Goal: Task Accomplishment & Management: Use online tool/utility

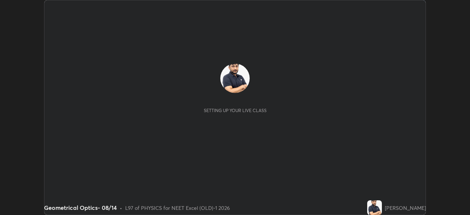
scroll to position [215, 470]
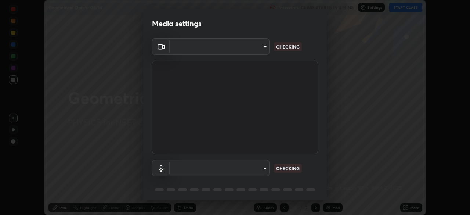
click at [259, 53] on body "Erase all Geometrical Optics- 08/14 Recording CLASS STARTS IN 4 MINS Settings S…" at bounding box center [235, 107] width 470 height 215
click at [256, 50] on div at bounding box center [235, 107] width 470 height 215
type input "0e50365916b658242f783ed4648cb329f585d10cba28352488c27cd343db3185"
type input "default"
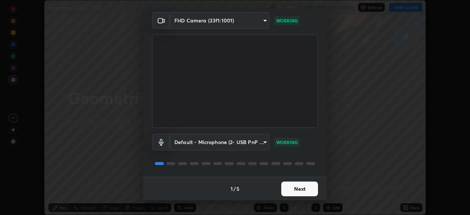
click at [300, 192] on button "Next" at bounding box center [300, 189] width 37 height 15
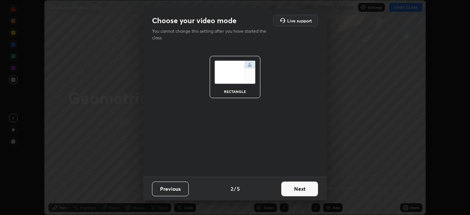
click at [305, 191] on button "Next" at bounding box center [300, 189] width 37 height 15
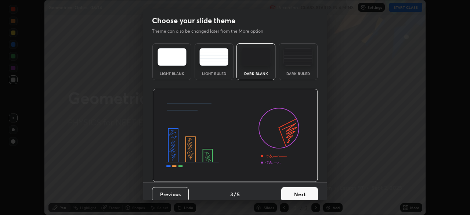
click at [312, 192] on button "Next" at bounding box center [300, 194] width 37 height 15
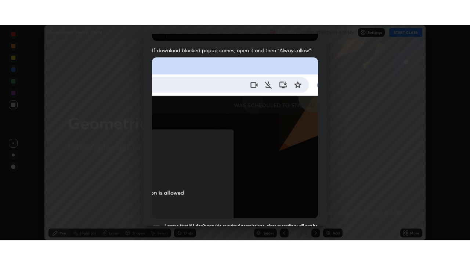
scroll to position [176, 0]
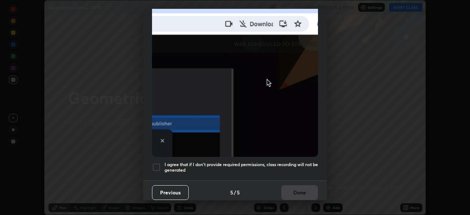
click at [158, 167] on div at bounding box center [156, 167] width 9 height 9
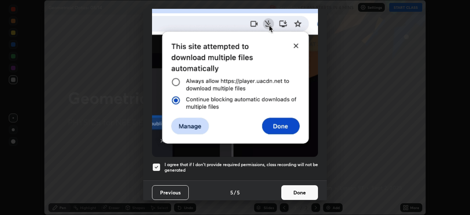
click at [302, 190] on button "Done" at bounding box center [300, 192] width 37 height 15
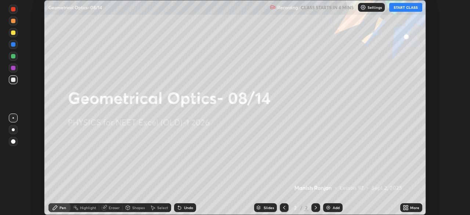
click at [410, 207] on div "More" at bounding box center [412, 207] width 22 height 9
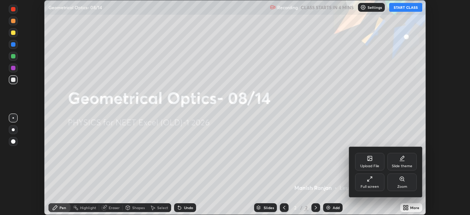
click at [369, 187] on div "Full screen" at bounding box center [370, 187] width 18 height 4
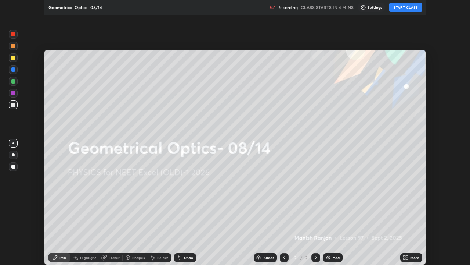
scroll to position [265, 470]
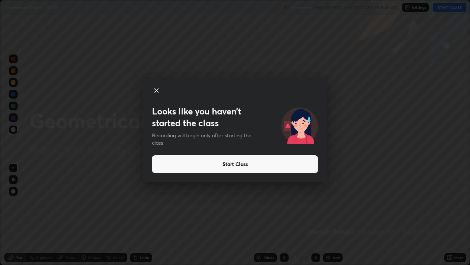
click at [260, 162] on button "Start Class" at bounding box center [235, 164] width 166 height 18
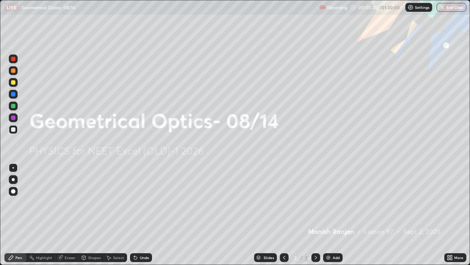
click at [333, 215] on div "Add" at bounding box center [336, 257] width 7 height 4
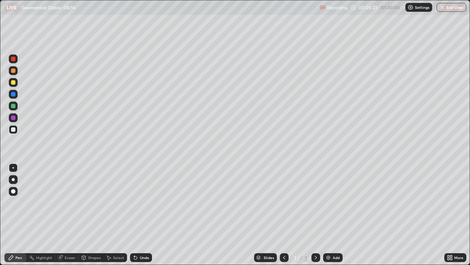
click at [14, 82] on div at bounding box center [13, 82] width 4 height 4
click at [14, 129] on div at bounding box center [13, 129] width 4 height 4
click at [17, 107] on div at bounding box center [13, 105] width 9 height 9
click at [13, 83] on div at bounding box center [13, 82] width 4 height 4
click at [126, 215] on div "Select" at bounding box center [116, 257] width 24 height 9
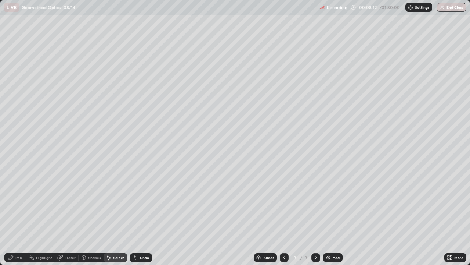
click at [101, 215] on div "Shapes" at bounding box center [91, 257] width 25 height 9
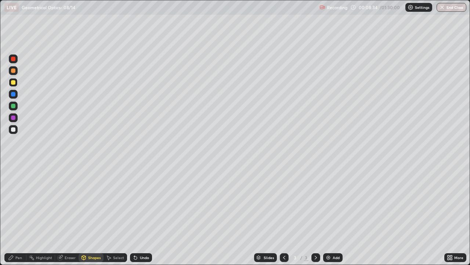
click at [17, 131] on div at bounding box center [13, 129] width 9 height 9
click at [17, 215] on div "Pen" at bounding box center [15, 257] width 22 height 9
click at [14, 104] on div at bounding box center [13, 106] width 4 height 4
click at [16, 118] on div at bounding box center [13, 117] width 9 height 9
click at [17, 130] on div at bounding box center [13, 129] width 9 height 9
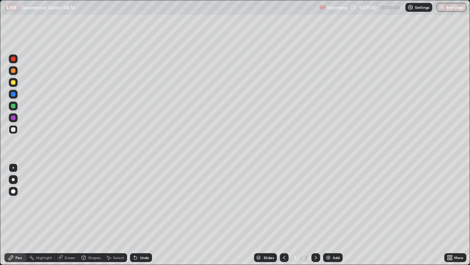
click at [14, 83] on div at bounding box center [13, 82] width 4 height 4
click at [71, 215] on div "Eraser" at bounding box center [70, 257] width 11 height 4
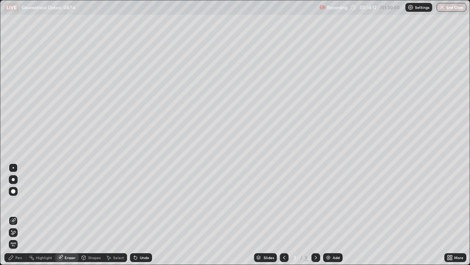
click at [21, 215] on div "Pen" at bounding box center [18, 257] width 7 height 4
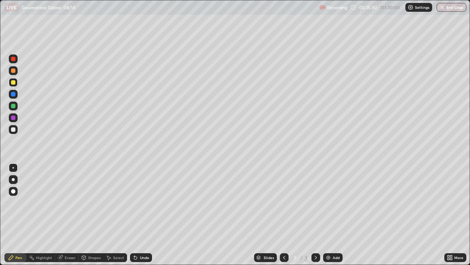
click at [332, 215] on div "Add" at bounding box center [332, 257] width 19 height 9
click at [72, 215] on div "Eraser" at bounding box center [70, 257] width 11 height 4
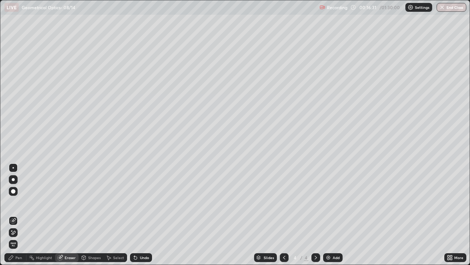
click at [20, 215] on div "Pen" at bounding box center [18, 257] width 7 height 4
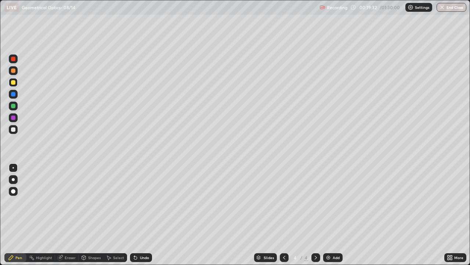
click at [333, 215] on div "Add" at bounding box center [336, 257] width 7 height 4
click at [336, 215] on div "Add" at bounding box center [336, 257] width 7 height 4
click at [16, 129] on div at bounding box center [13, 129] width 9 height 9
click at [17, 83] on div at bounding box center [13, 82] width 9 height 9
click at [16, 71] on div at bounding box center [13, 70] width 9 height 9
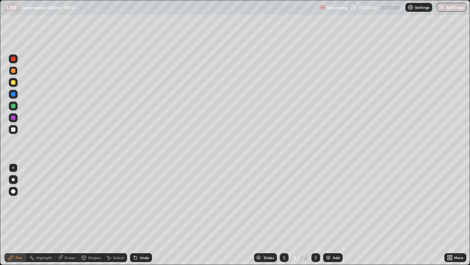
click at [15, 95] on div at bounding box center [13, 94] width 4 height 4
click at [14, 129] on div at bounding box center [13, 129] width 4 height 4
click at [14, 71] on div at bounding box center [13, 70] width 4 height 4
click at [16, 131] on div at bounding box center [13, 129] width 9 height 9
click at [333, 215] on div "Add" at bounding box center [336, 257] width 7 height 4
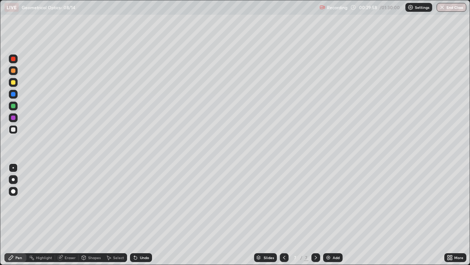
click at [15, 84] on div at bounding box center [13, 82] width 4 height 4
click at [14, 107] on div at bounding box center [13, 106] width 4 height 4
click at [333, 215] on div "Add" at bounding box center [336, 257] width 7 height 4
click at [16, 83] on div at bounding box center [13, 82] width 9 height 9
click at [284, 215] on icon at bounding box center [285, 257] width 6 height 6
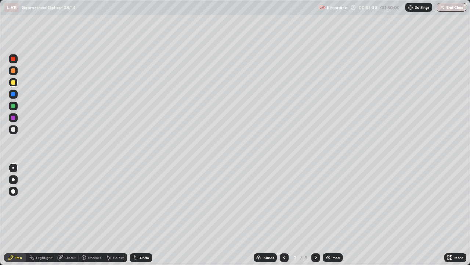
click at [284, 215] on icon at bounding box center [285, 257] width 6 height 6
click at [315, 215] on icon at bounding box center [316, 257] width 6 height 6
click at [14, 130] on div at bounding box center [13, 129] width 4 height 4
click at [69, 215] on div "Eraser" at bounding box center [70, 257] width 11 height 4
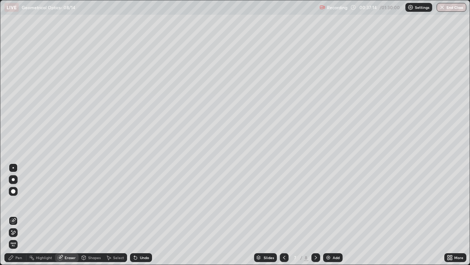
click at [22, 215] on div "Pen" at bounding box center [18, 257] width 7 height 4
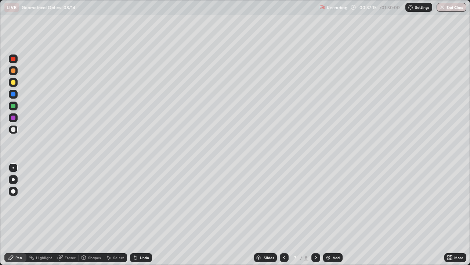
click at [17, 81] on div at bounding box center [13, 82] width 9 height 9
click at [16, 108] on div at bounding box center [13, 105] width 9 height 9
click at [334, 215] on div "Add" at bounding box center [336, 257] width 7 height 4
click at [16, 130] on div at bounding box center [13, 129] width 9 height 9
click at [334, 215] on div "Add" at bounding box center [336, 257] width 7 height 4
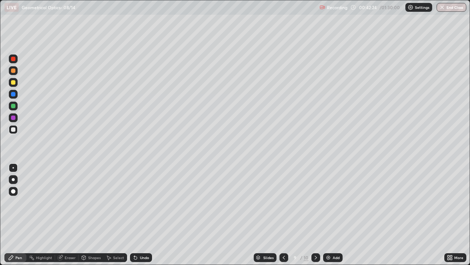
click at [284, 215] on icon at bounding box center [284, 257] width 6 height 6
click at [334, 215] on div "Add" at bounding box center [336, 257] width 7 height 4
click at [15, 83] on div at bounding box center [13, 82] width 4 height 4
click at [329, 215] on img at bounding box center [329, 257] width 6 height 6
click at [337, 215] on div "Add" at bounding box center [336, 257] width 7 height 4
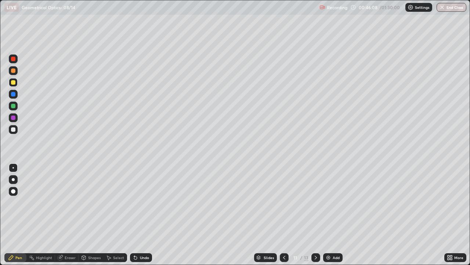
click at [15, 130] on div at bounding box center [13, 129] width 4 height 4
click at [17, 85] on div at bounding box center [13, 82] width 9 height 9
click at [15, 129] on div at bounding box center [13, 129] width 4 height 4
click at [331, 215] on img at bounding box center [329, 257] width 6 height 6
click at [333, 215] on div "Add" at bounding box center [332, 257] width 19 height 9
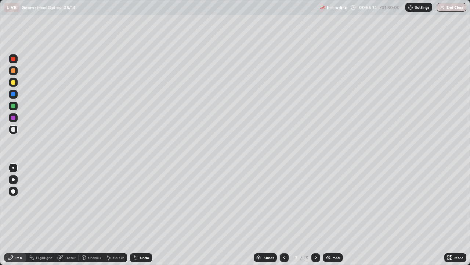
click at [13, 83] on div at bounding box center [13, 82] width 4 height 4
click at [17, 94] on div at bounding box center [13, 94] width 9 height 9
click at [14, 82] on div at bounding box center [13, 82] width 4 height 4
click at [15, 107] on div at bounding box center [13, 106] width 4 height 4
click at [14, 129] on div at bounding box center [13, 129] width 4 height 4
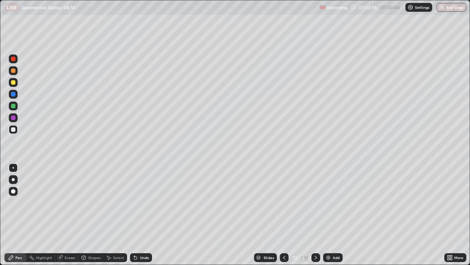
click at [329, 215] on img at bounding box center [329, 257] width 6 height 6
click at [14, 82] on div at bounding box center [13, 82] width 4 height 4
click at [14, 130] on div at bounding box center [13, 129] width 4 height 4
click at [12, 84] on div at bounding box center [13, 82] width 4 height 4
click at [12, 71] on div at bounding box center [13, 70] width 4 height 4
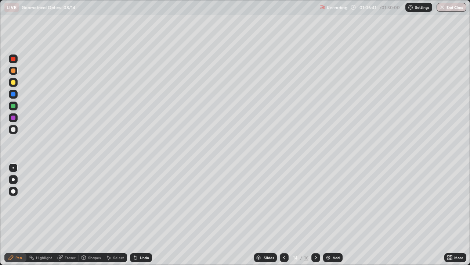
click at [13, 131] on div at bounding box center [13, 129] width 4 height 4
click at [328, 215] on img at bounding box center [329, 257] width 6 height 6
click at [14, 82] on div at bounding box center [13, 82] width 4 height 4
click at [288, 215] on div at bounding box center [284, 257] width 9 height 15
click at [315, 215] on icon at bounding box center [316, 257] width 6 height 6
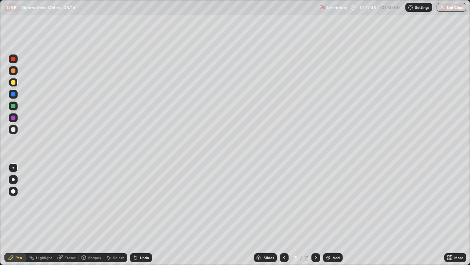
click at [337, 215] on div "Add" at bounding box center [336, 257] width 7 height 4
click at [14, 129] on div at bounding box center [13, 129] width 4 height 4
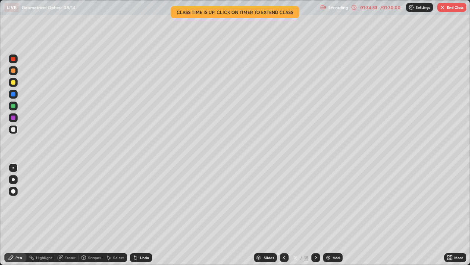
click at [450, 8] on button "End Class" at bounding box center [452, 7] width 29 height 9
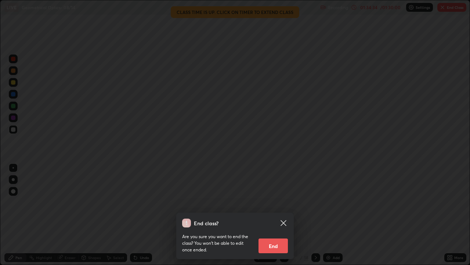
click at [280, 215] on button "End" at bounding box center [273, 245] width 29 height 15
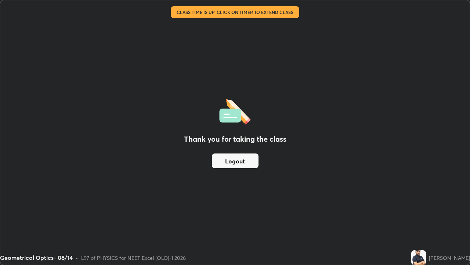
click at [237, 164] on button "Logout" at bounding box center [235, 160] width 47 height 15
